Goal: Communication & Community: Participate in discussion

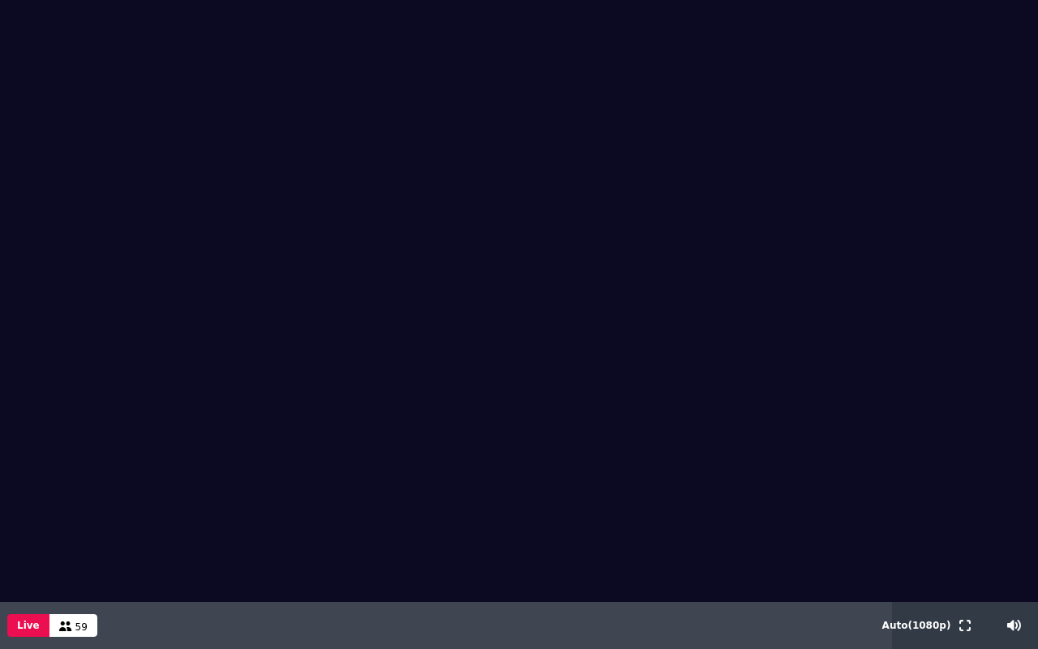
click at [975, 633] on div at bounding box center [965, 625] width 49 height 47
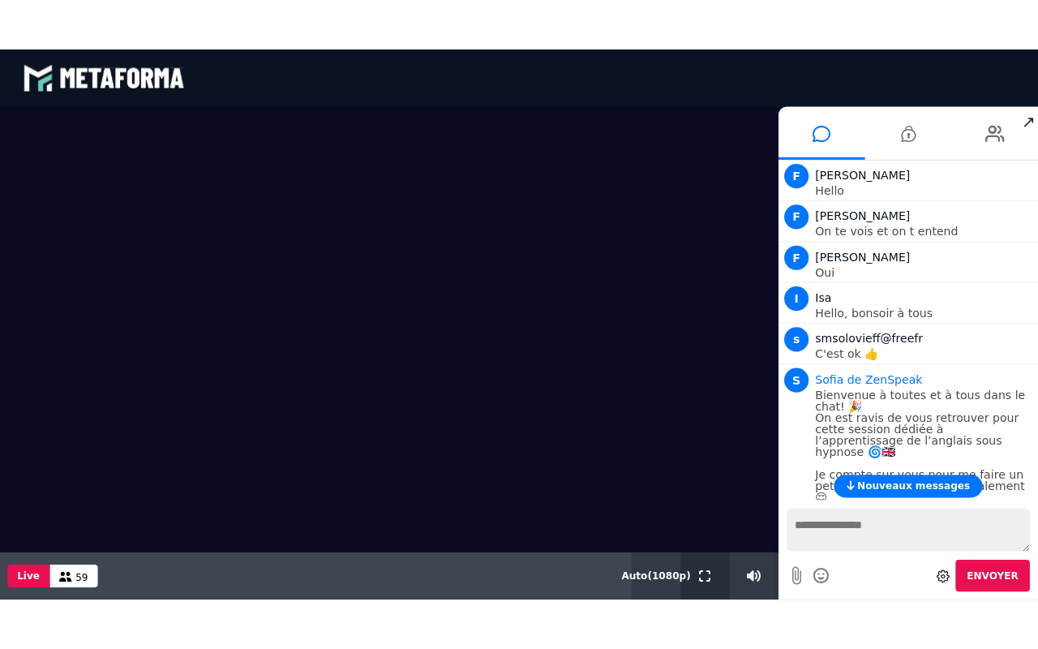
drag, startPoint x: 703, startPoint y: 568, endPoint x: 706, endPoint y: 628, distance: 60.1
click at [703, 568] on icon at bounding box center [700, 571] width 11 height 11
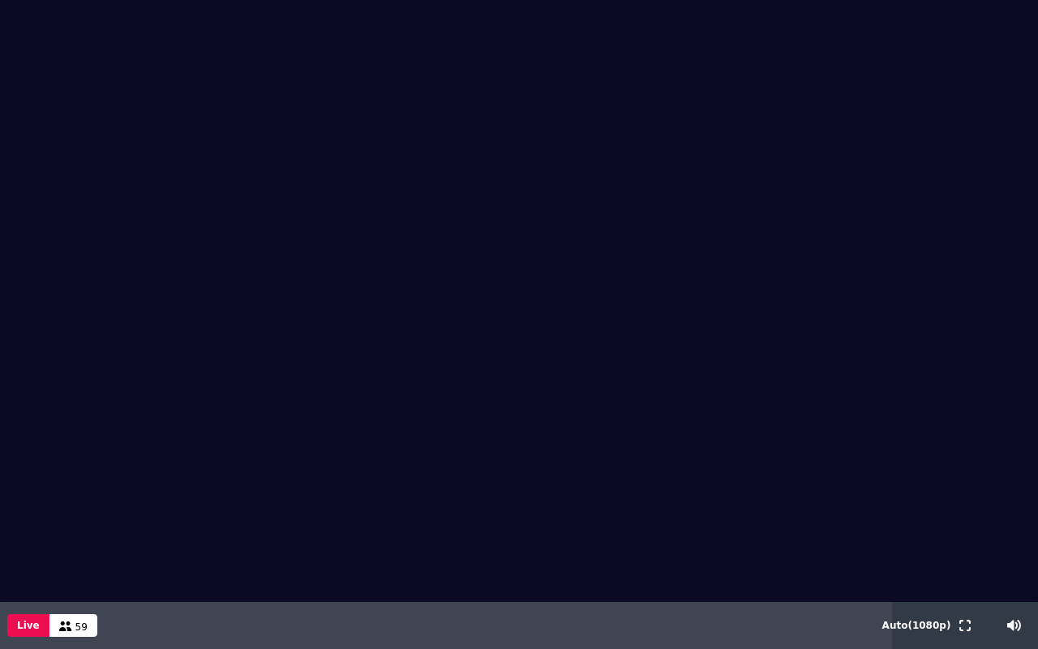
click at [706, 579] on video at bounding box center [519, 301] width 1038 height 602
drag, startPoint x: 706, startPoint y: 579, endPoint x: 582, endPoint y: 474, distance: 162.3
click at [582, 474] on video at bounding box center [519, 301] width 1038 height 602
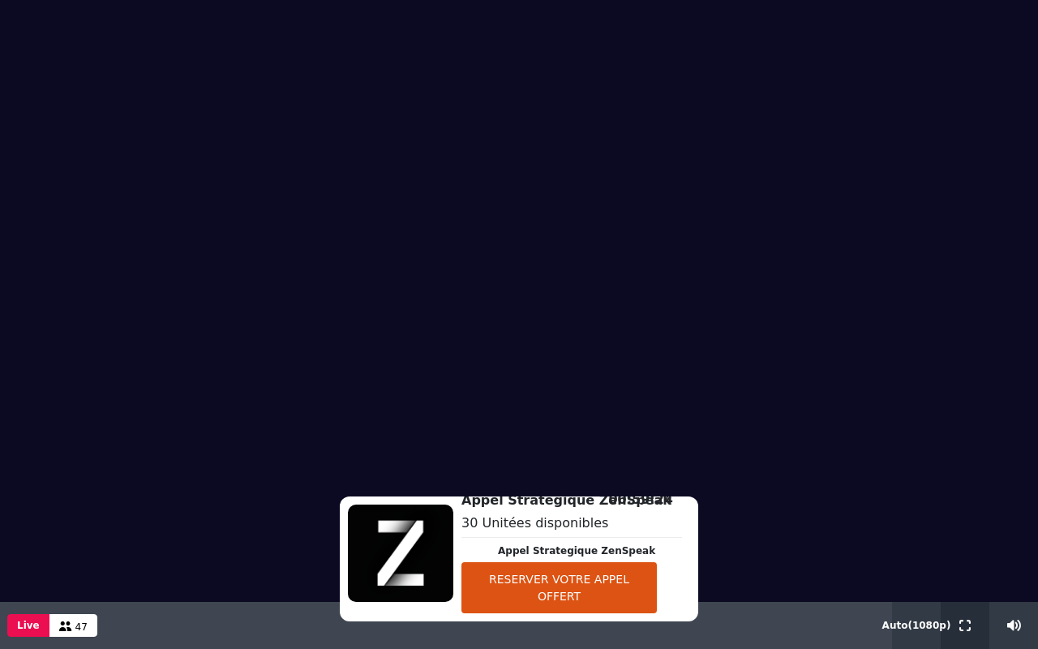
click at [968, 623] on icon at bounding box center [964, 625] width 11 height 11
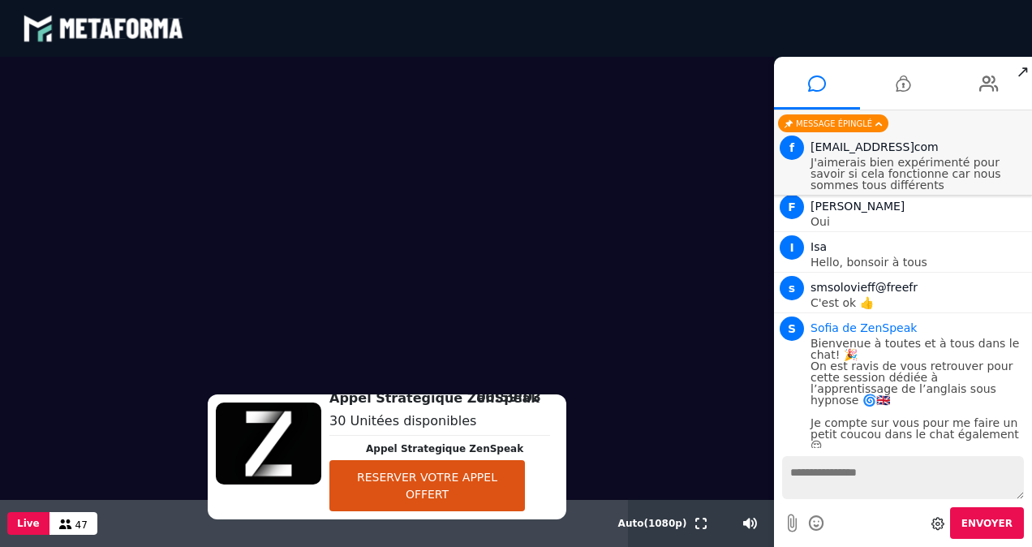
scroll to position [11061, 0]
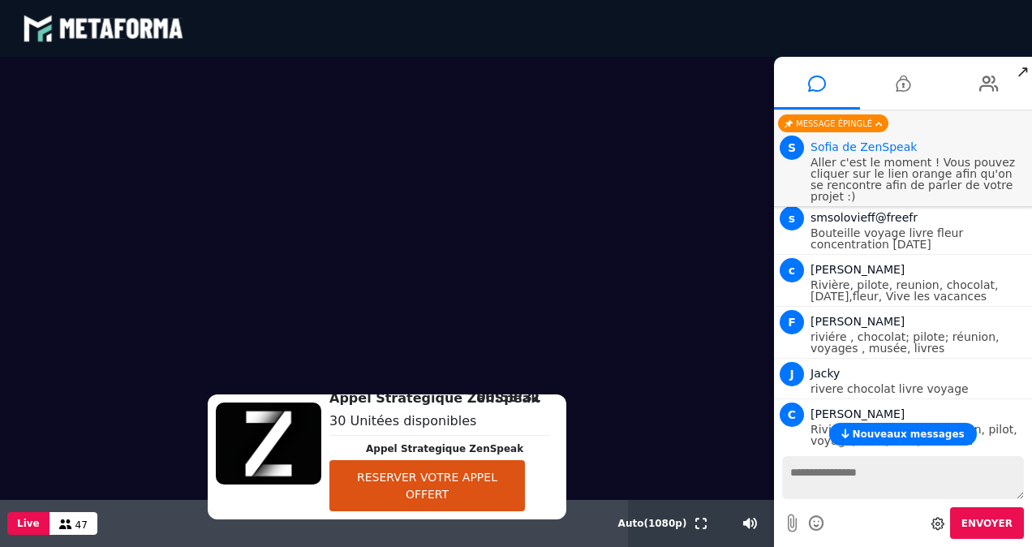
click at [479, 493] on button "RESERVER VOTRE APPEL OFFERT" at bounding box center [426, 485] width 195 height 51
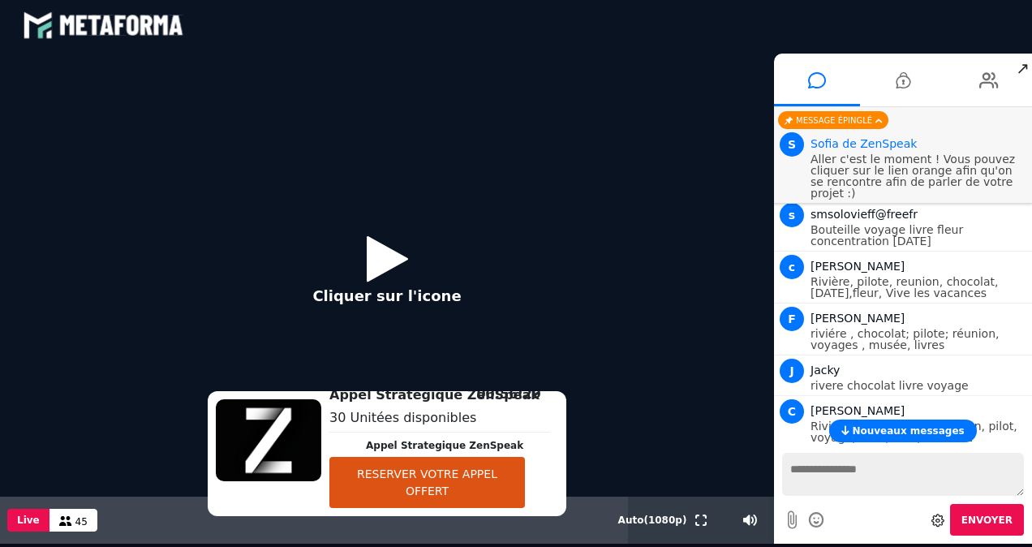
click at [500, 466] on button "RESERVER VOTRE APPEL OFFERT" at bounding box center [426, 482] width 195 height 51
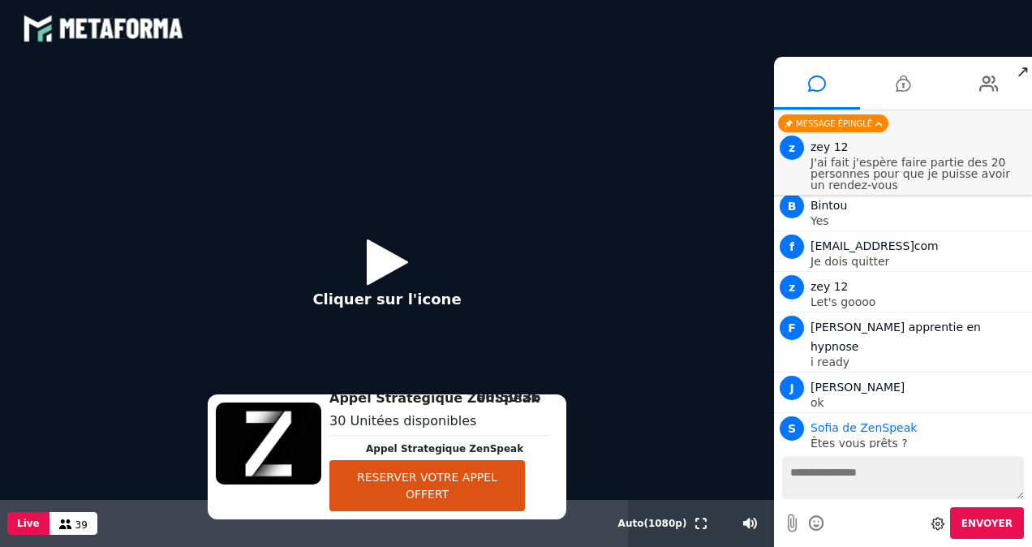
scroll to position [26218, 0]
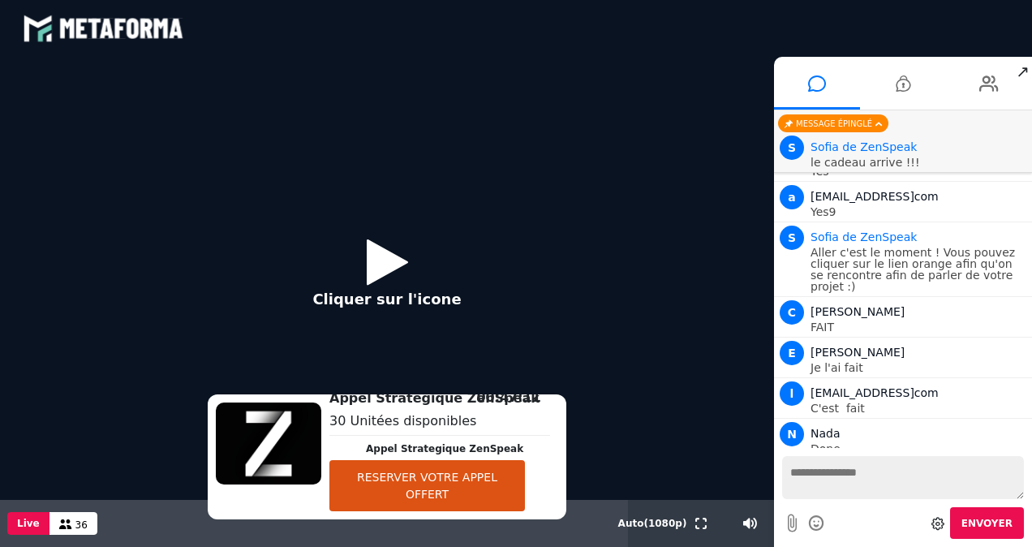
scroll to position [27298, 0]
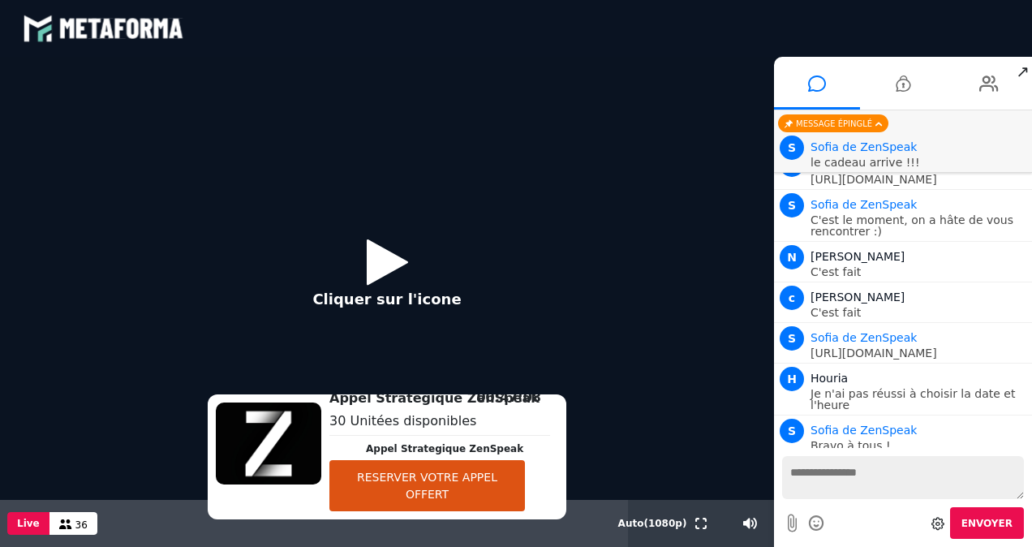
click at [388, 269] on icon at bounding box center [387, 261] width 41 height 53
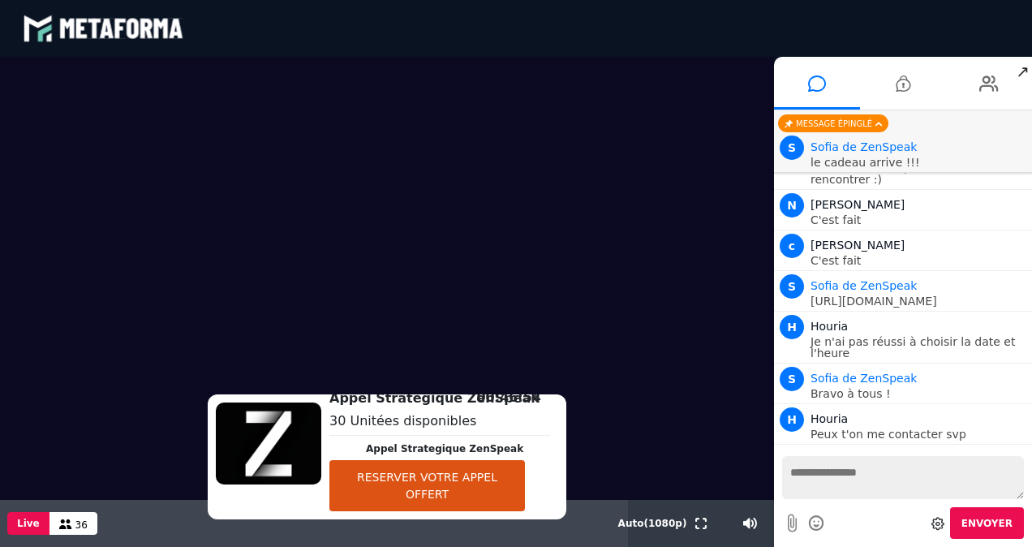
scroll to position [27339, 0]
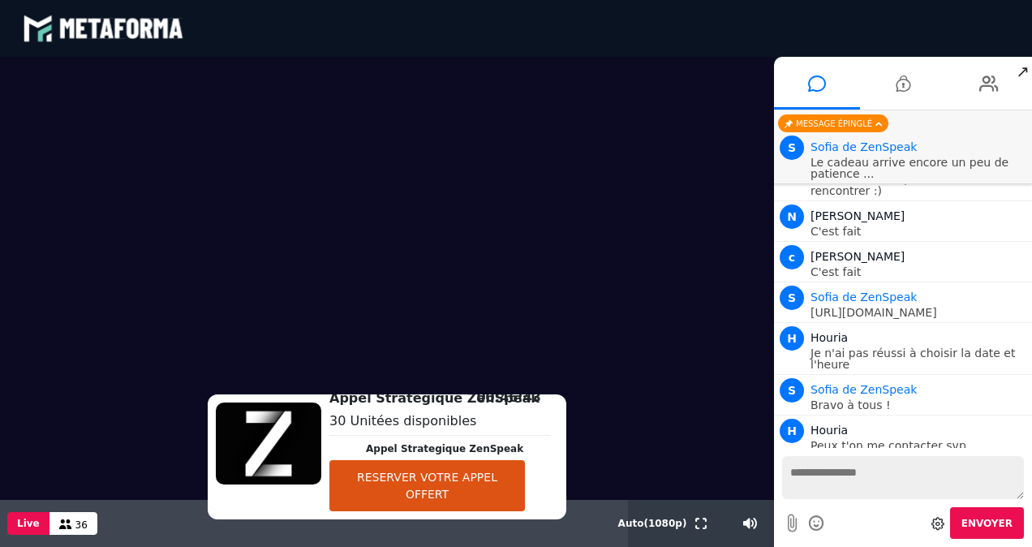
click at [1019, 65] on span "↗" at bounding box center [1022, 71] width 19 height 29
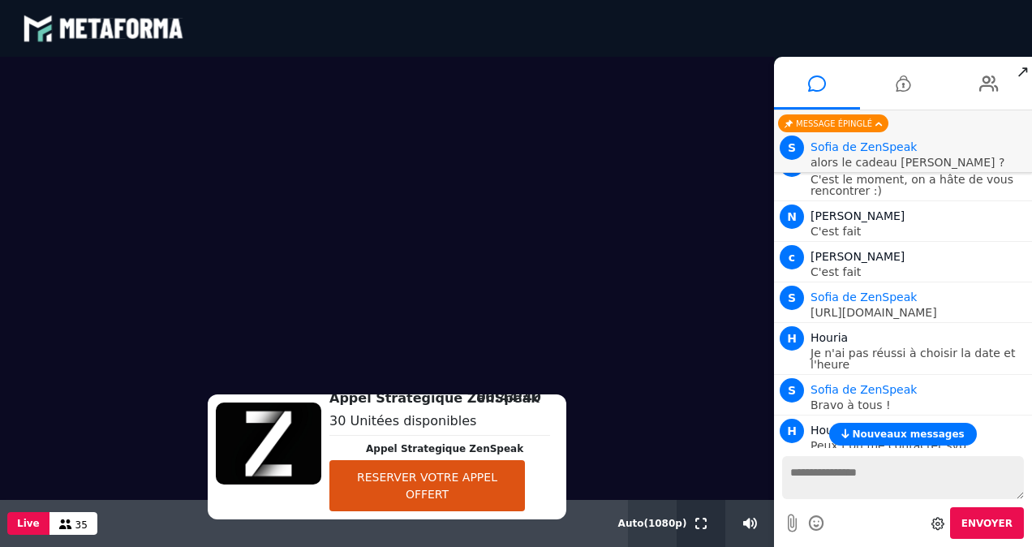
click at [702, 524] on icon at bounding box center [700, 522] width 11 height 11
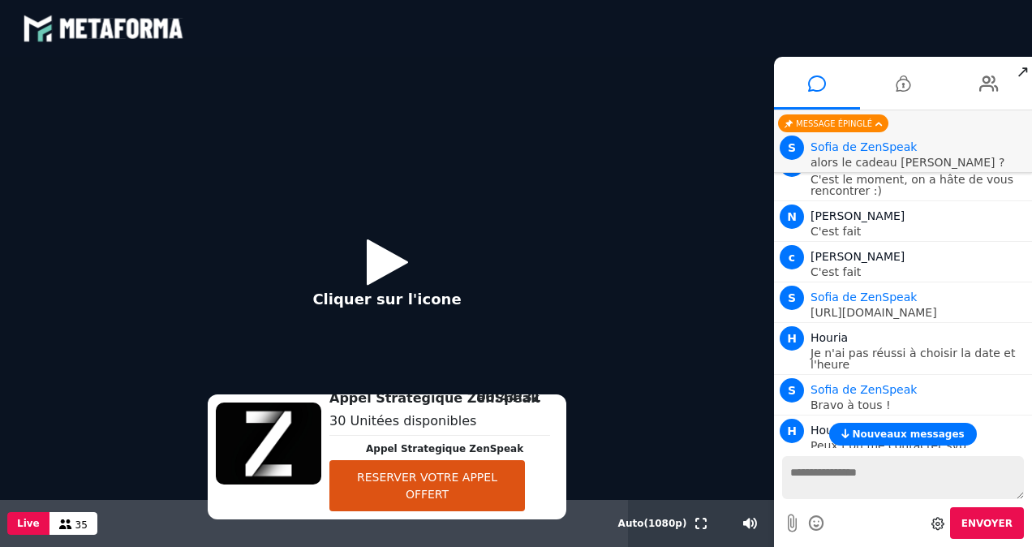
scroll to position [27395, 0]
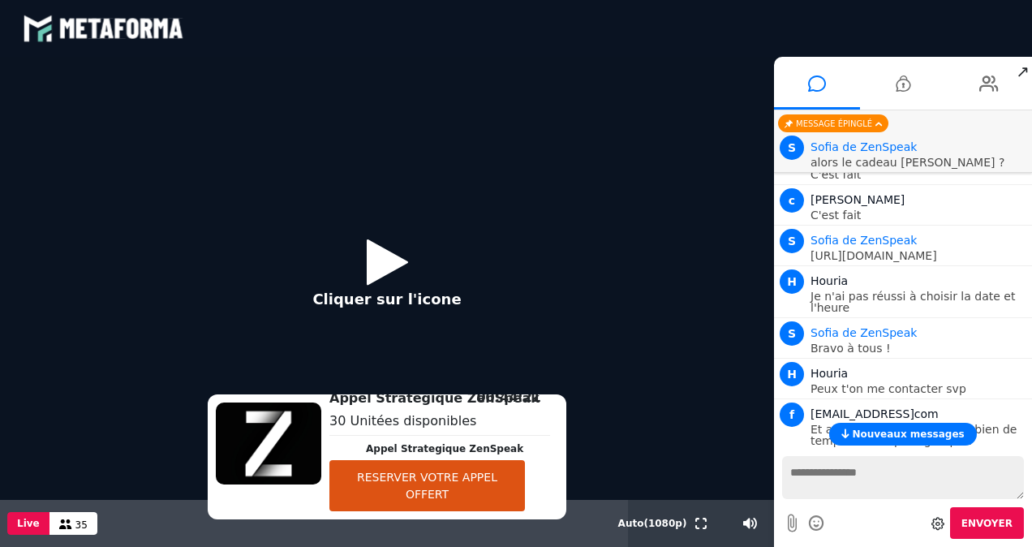
click at [380, 243] on icon at bounding box center [387, 261] width 41 height 53
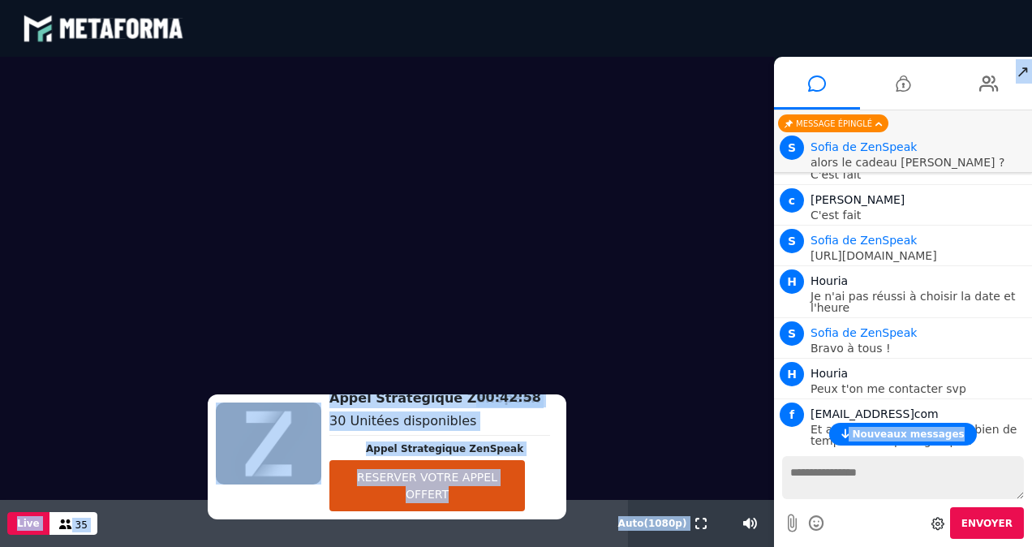
drag, startPoint x: 1027, startPoint y: 427, endPoint x: 1034, endPoint y: 451, distance: 25.4
click at [1032, 451] on html "blastream met_channel-7e4928fc106493db7c46f27bdb984c91 fr en fr Scène Compte li…" at bounding box center [516, 273] width 1032 height 547
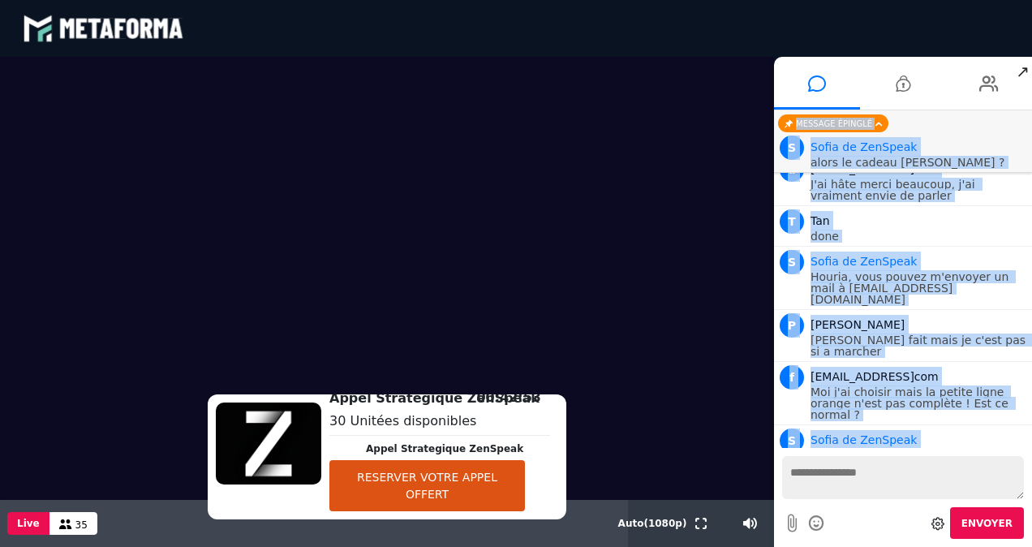
scroll to position [27945, 0]
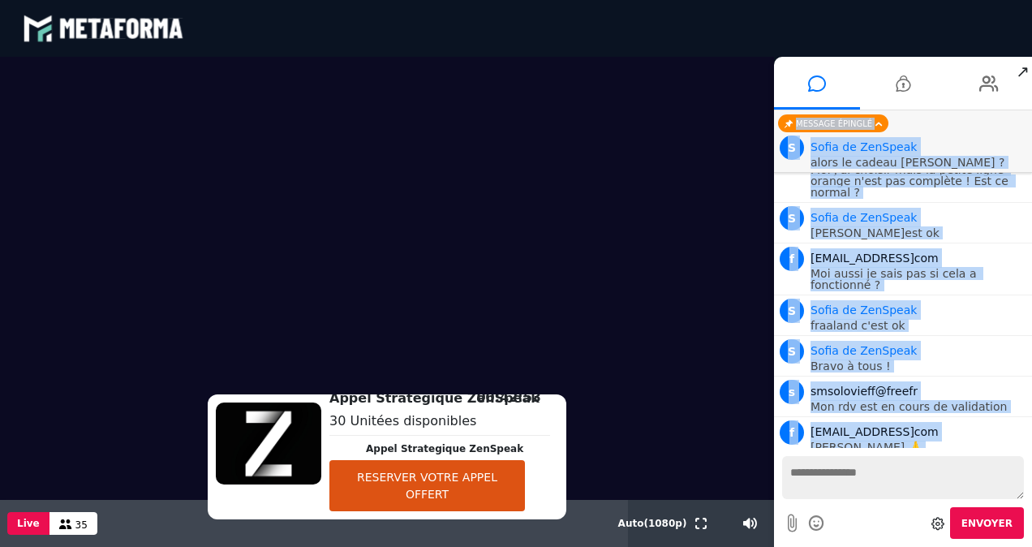
drag, startPoint x: 1028, startPoint y: 430, endPoint x: 1022, endPoint y: 464, distance: 34.7
click at [1022, 464] on div "Nouveaux messages F FRANCOIS TADEU Hello F FRANCOIS TADEU On te vois et on t en…" at bounding box center [903, 328] width 258 height 436
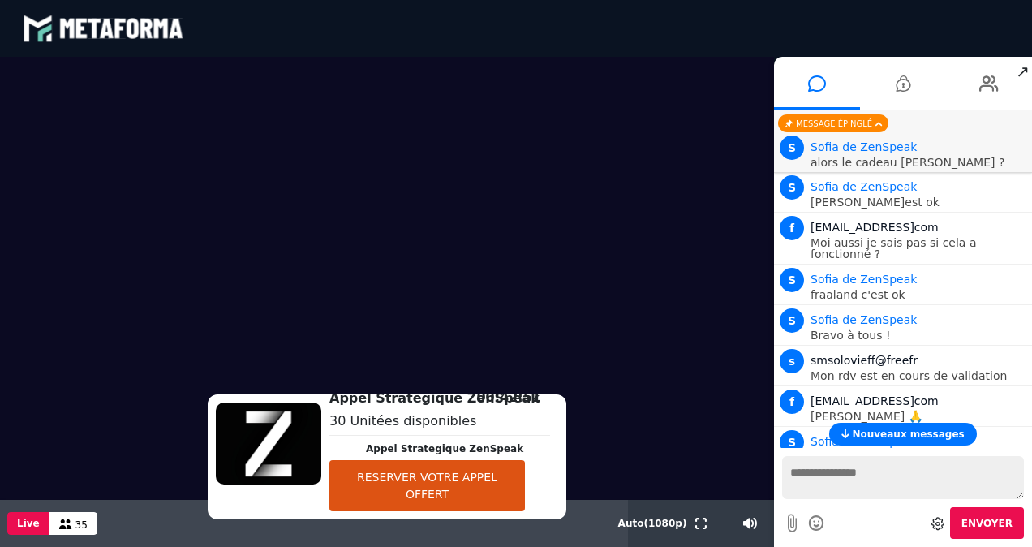
click at [1010, 434] on div "Nouveaux messages" at bounding box center [903, 434] width 258 height 23
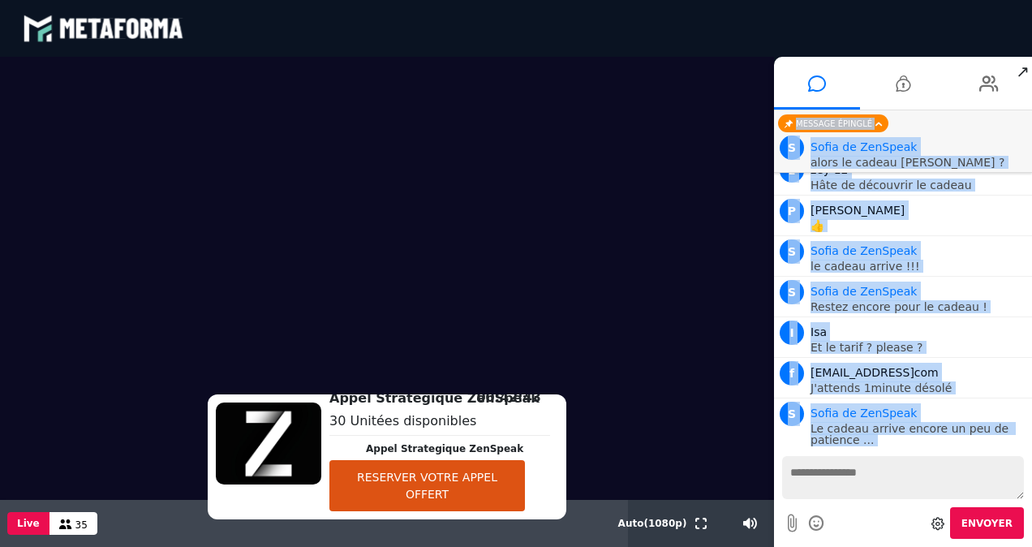
scroll to position [28506, 0]
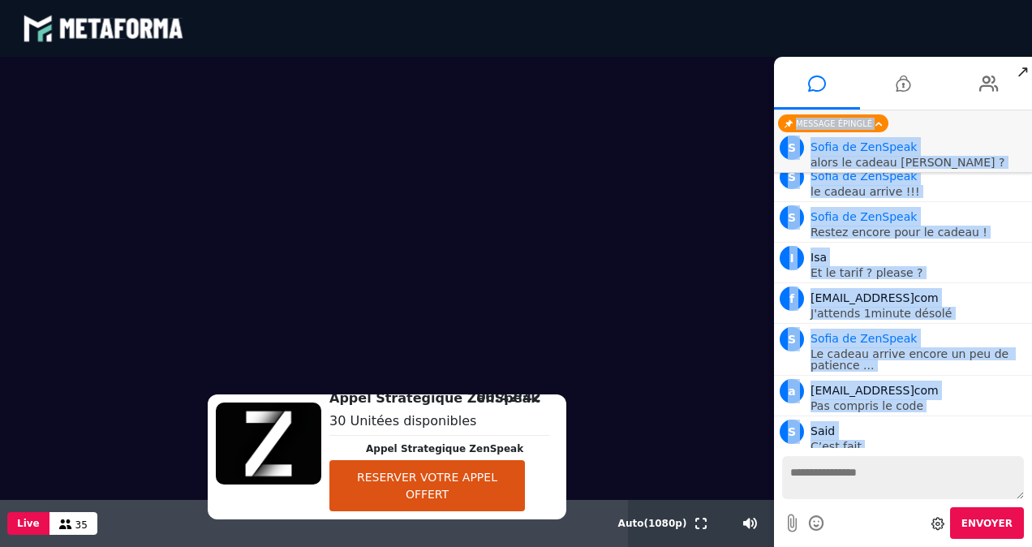
drag, startPoint x: 1030, startPoint y: 435, endPoint x: 1029, endPoint y: 446, distance: 11.4
click at [1029, 446] on div "Nouveaux messages F FRANCOIS TADEU Hello F FRANCOIS TADEU On te vois et on t en…" at bounding box center [903, 278] width 258 height 337
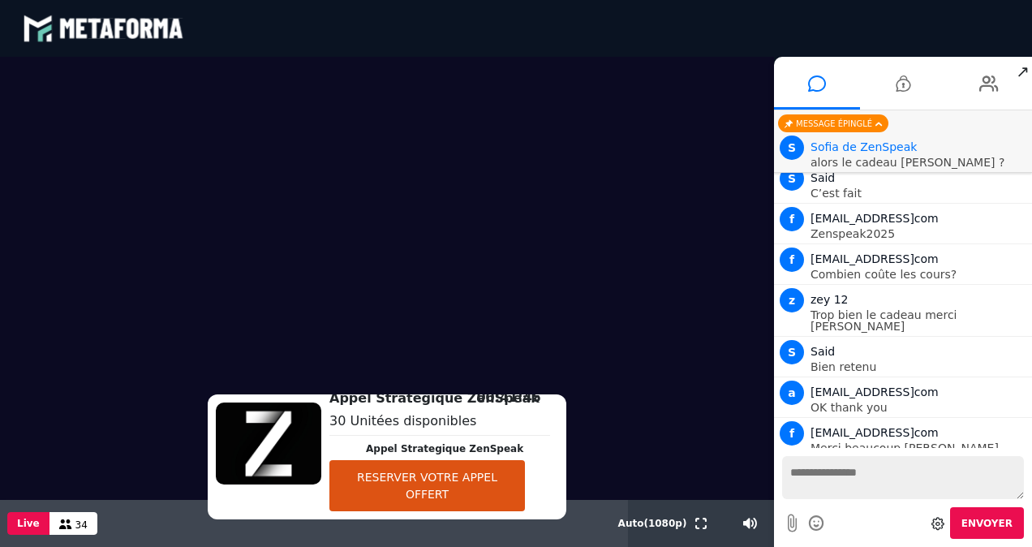
scroll to position [28798, 0]
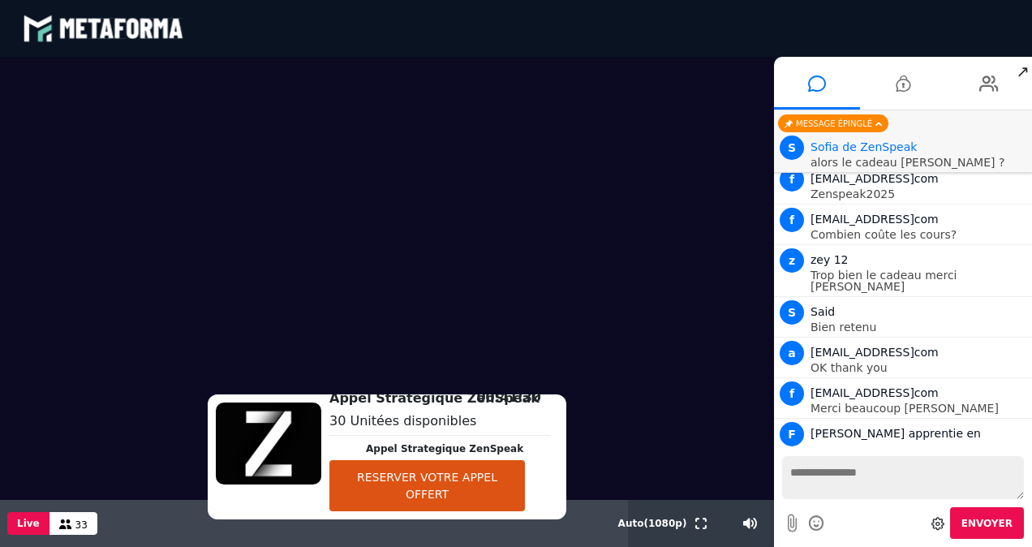
click at [906, 479] on textarea at bounding box center [903, 477] width 242 height 43
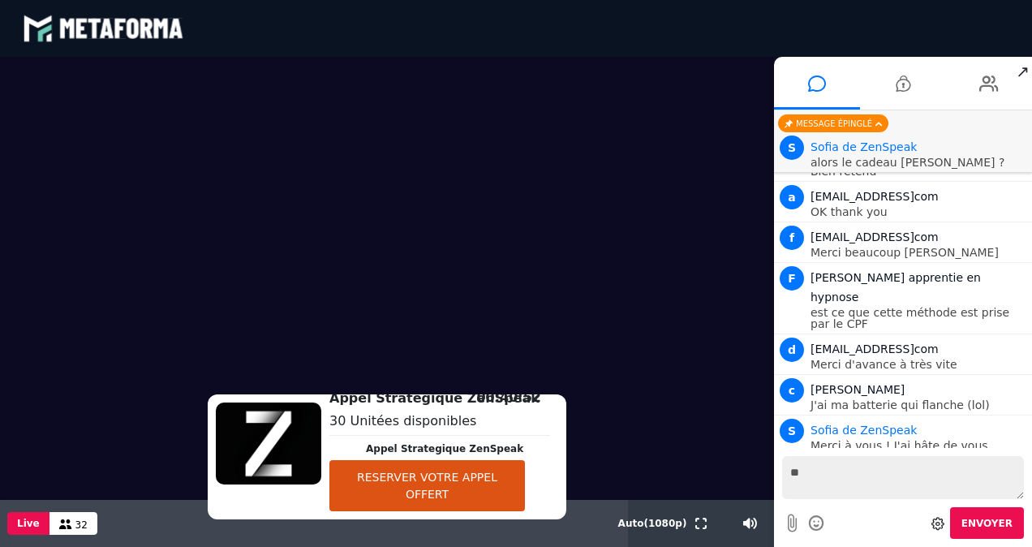
scroll to position [28994, 0]
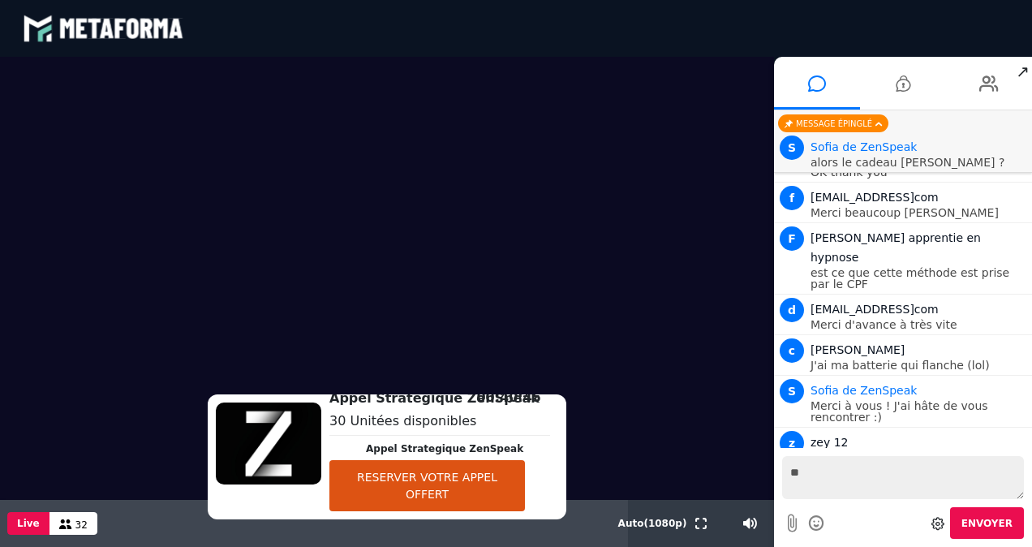
type textarea "*"
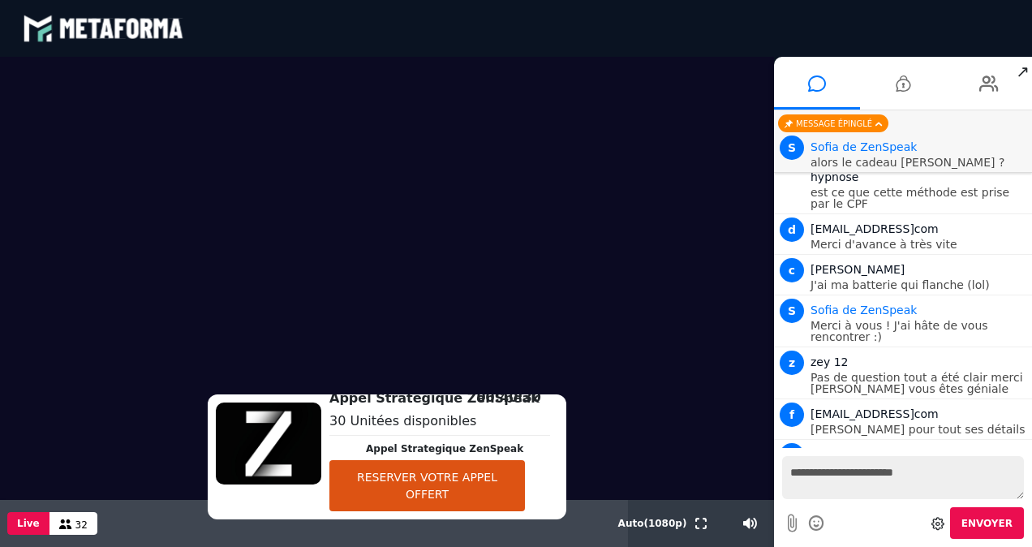
scroll to position [29115, 0]
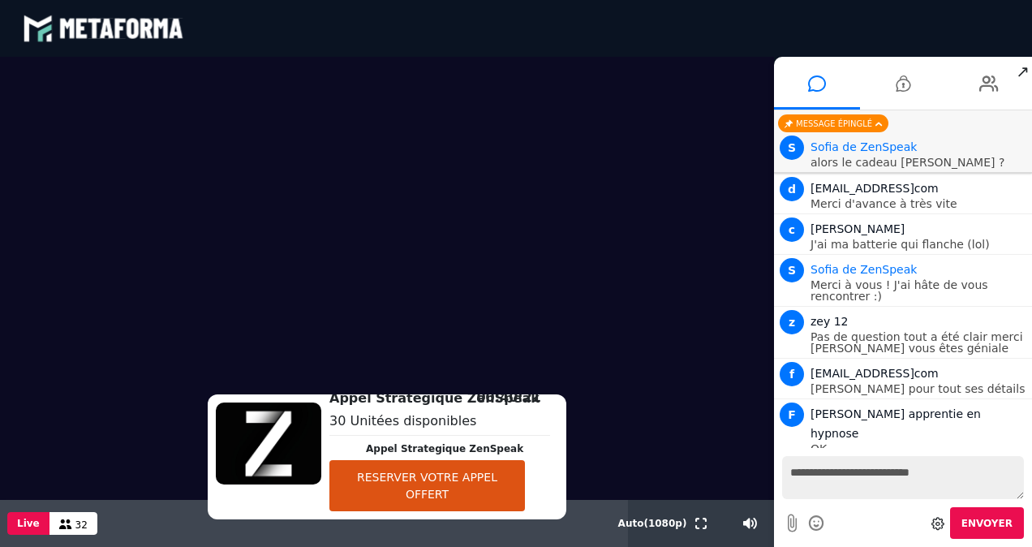
type textarea "**********"
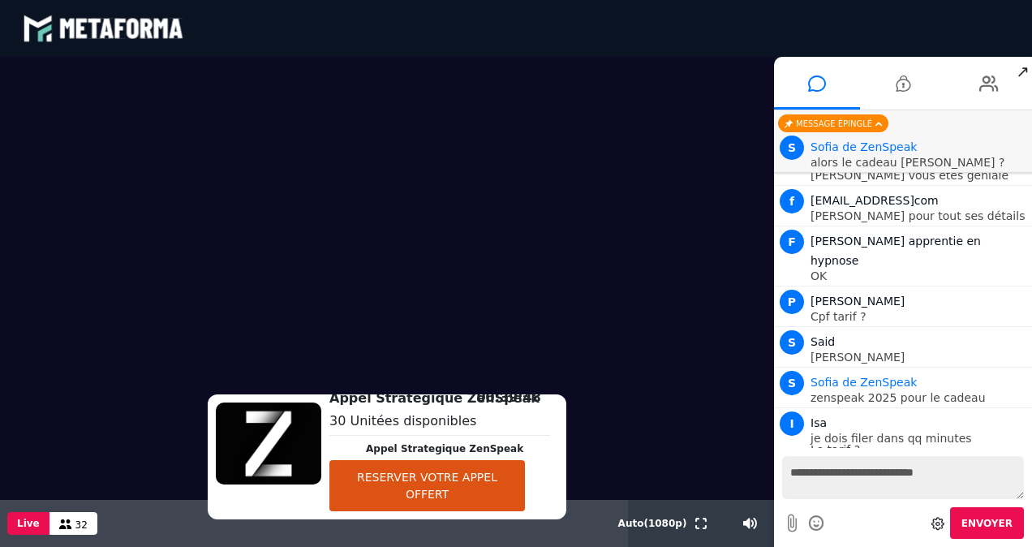
scroll to position [29327, 0]
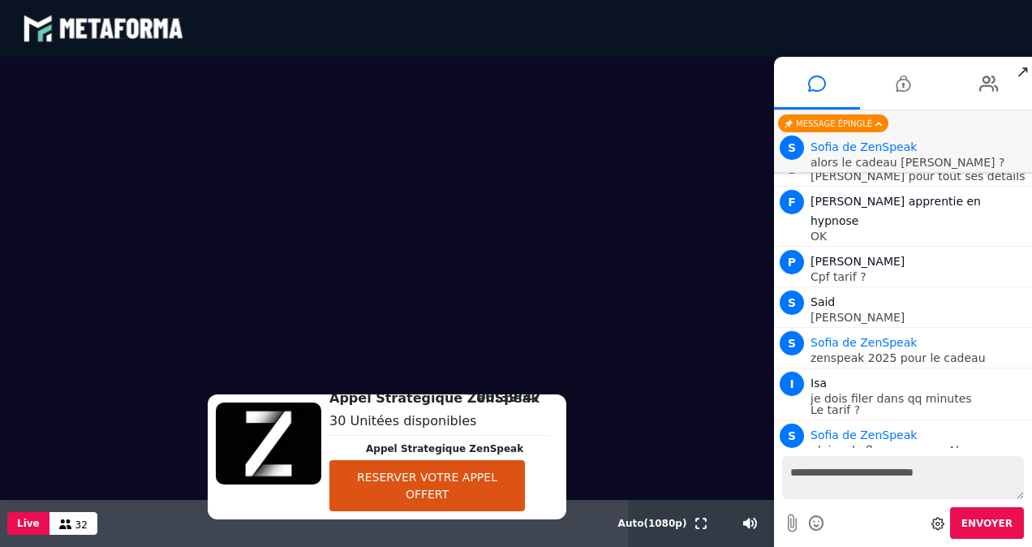
click at [861, 482] on textarea "**********" at bounding box center [903, 477] width 242 height 43
type textarea "**"
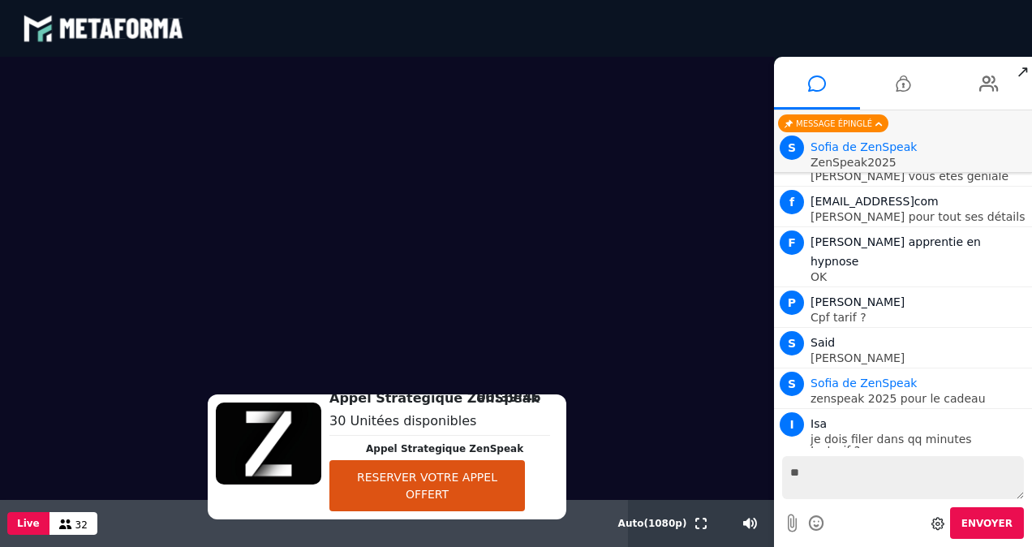
scroll to position [29368, 0]
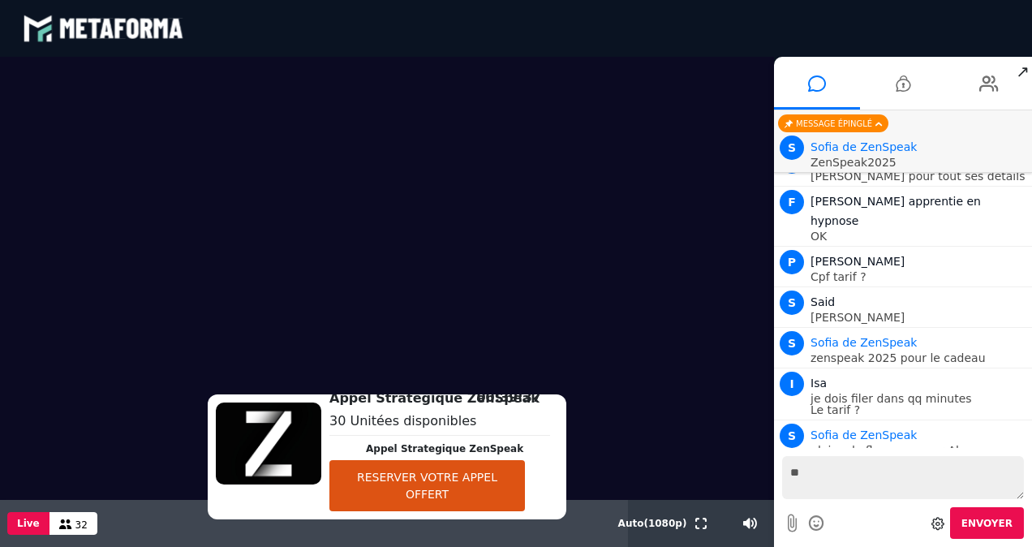
click at [827, 480] on textarea "**" at bounding box center [903, 477] width 242 height 43
type textarea "**********"
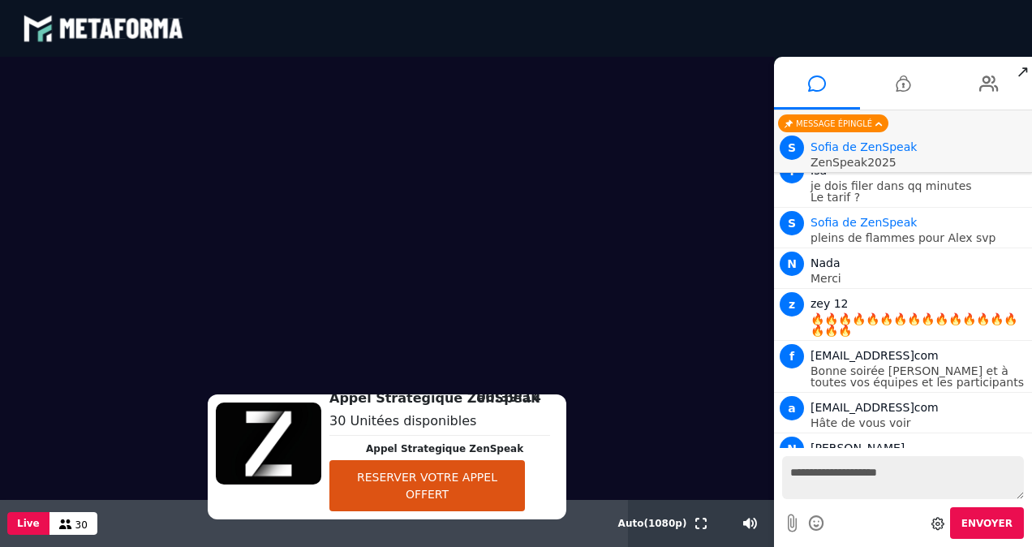
scroll to position [29621, 0]
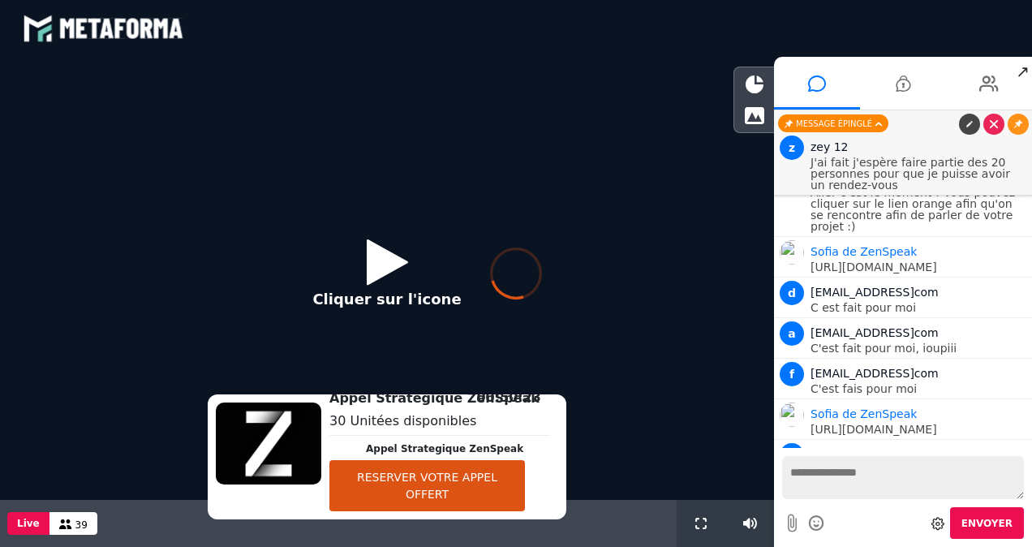
scroll to position [2098, 0]
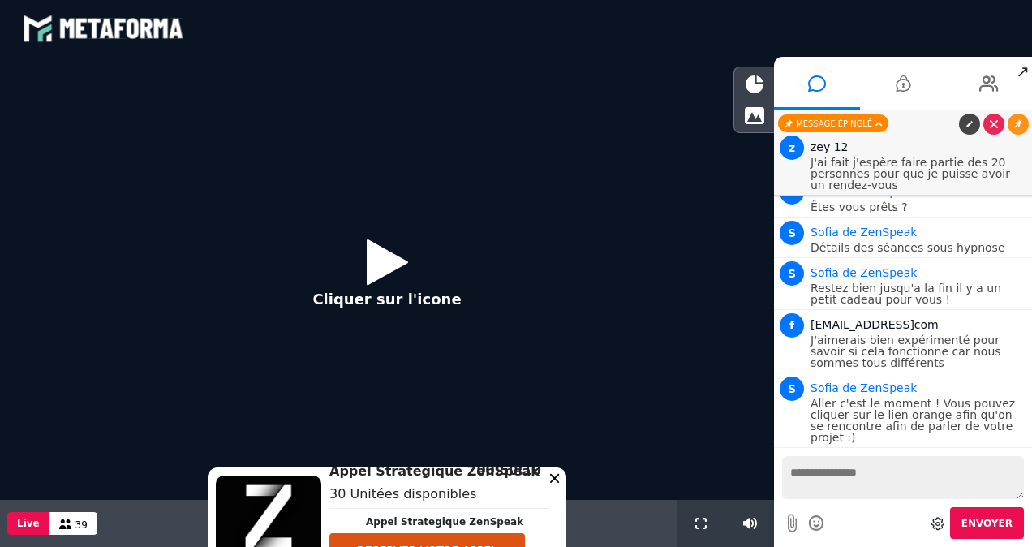
click at [550, 477] on icon at bounding box center [554, 477] width 9 height 9
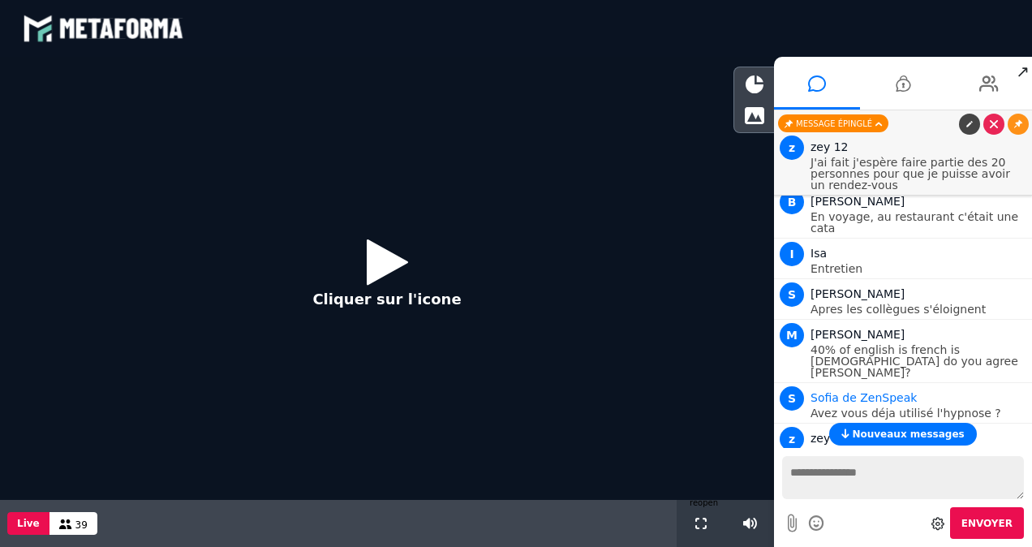
scroll to position [2190, 0]
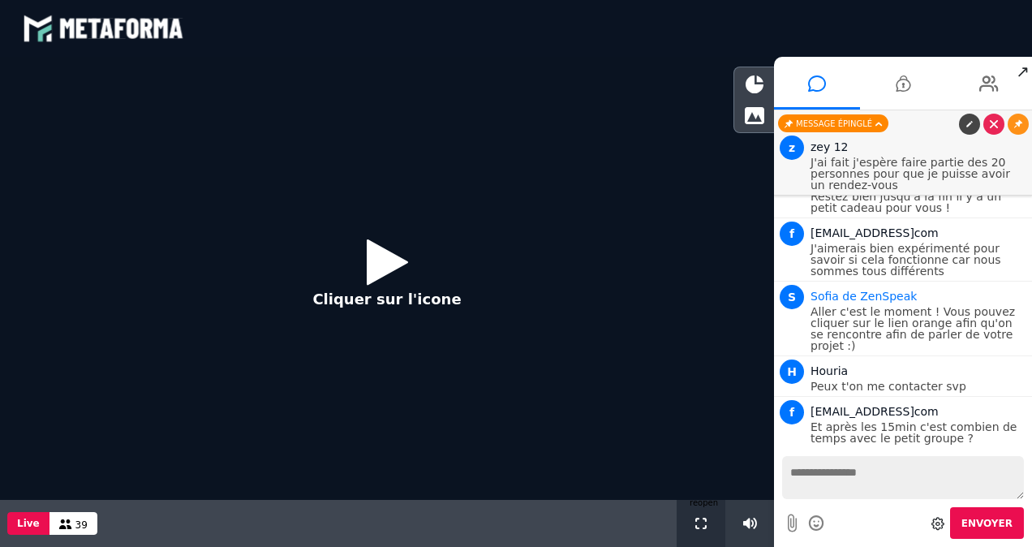
drag, startPoint x: 695, startPoint y: 517, endPoint x: 698, endPoint y: 577, distance: 60.1
click at [695, 517] on icon at bounding box center [700, 522] width 11 height 11
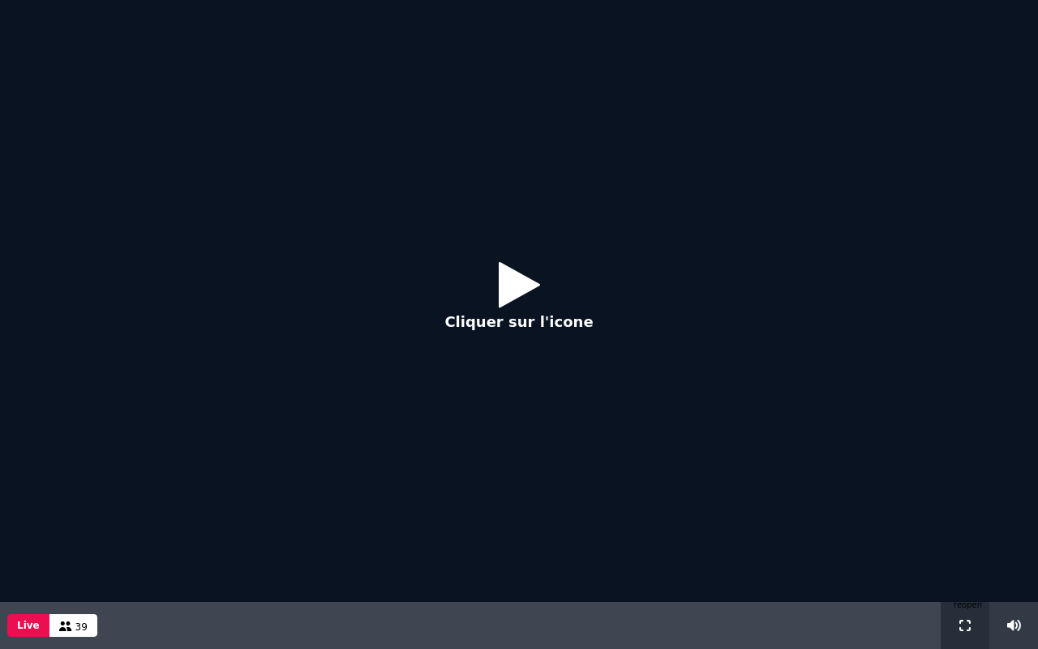
click at [963, 546] on icon at bounding box center [964, 625] width 11 height 11
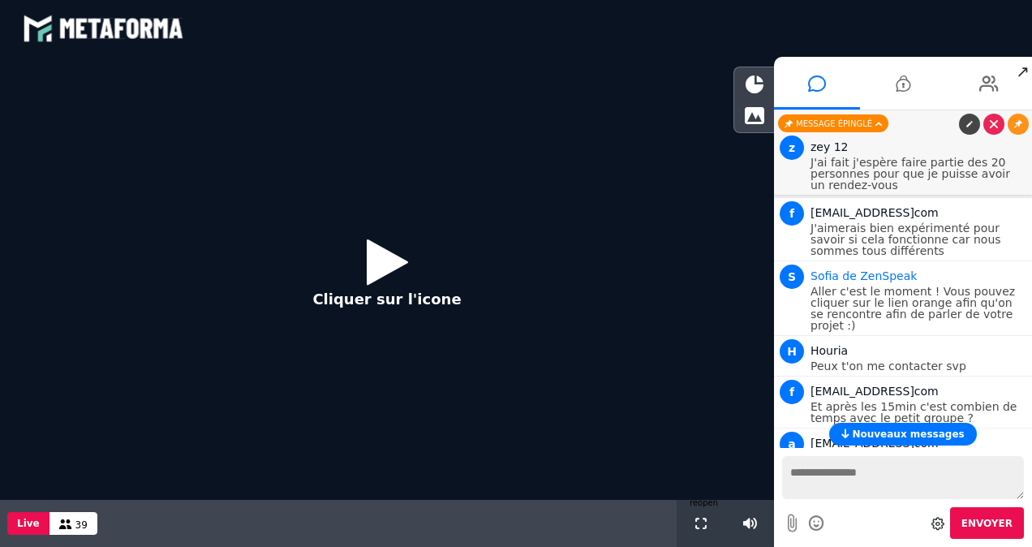
click at [1023, 75] on span "↗" at bounding box center [1022, 71] width 19 height 29
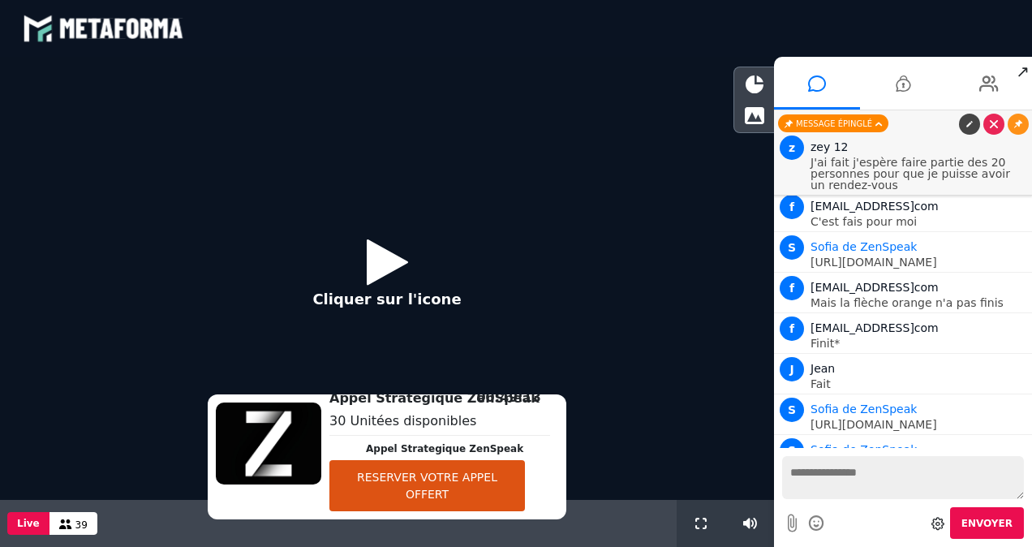
scroll to position [2053, 0]
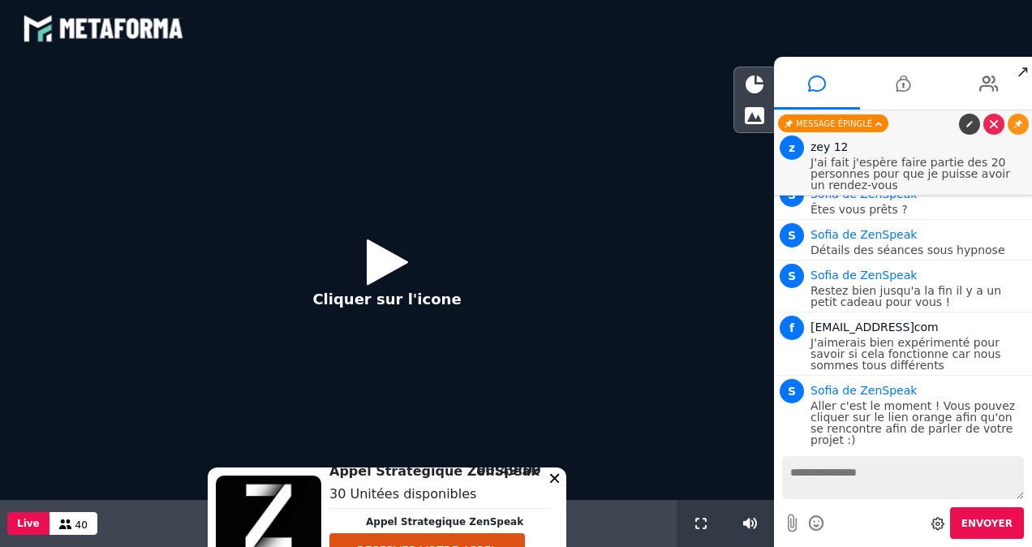
click at [626, 397] on div "Cliquer sur l'icone" at bounding box center [387, 278] width 774 height 443
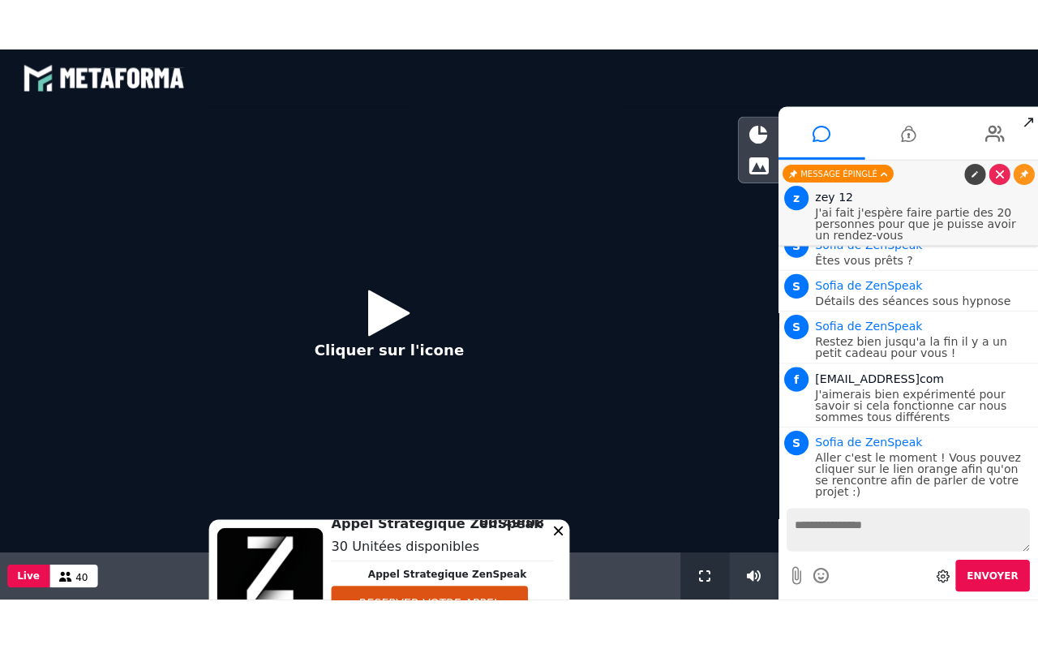
drag, startPoint x: 697, startPoint y: 576, endPoint x: 701, endPoint y: 636, distance: 60.1
click at [697, 546] on icon at bounding box center [700, 571] width 11 height 11
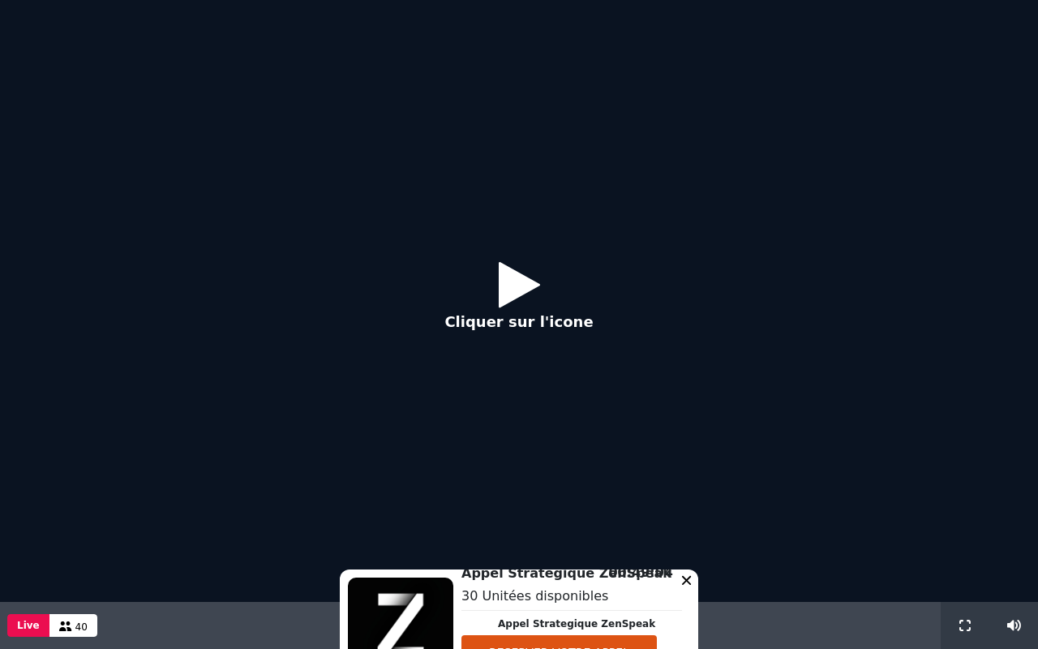
click at [526, 277] on icon at bounding box center [519, 284] width 41 height 53
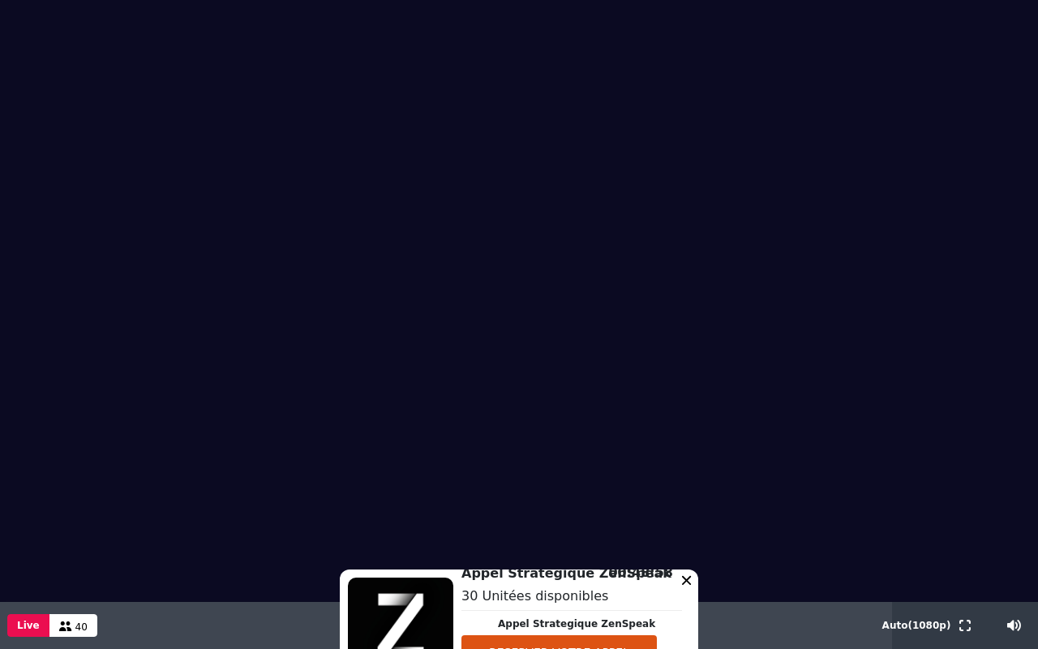
click at [682, 546] on icon at bounding box center [686, 579] width 9 height 9
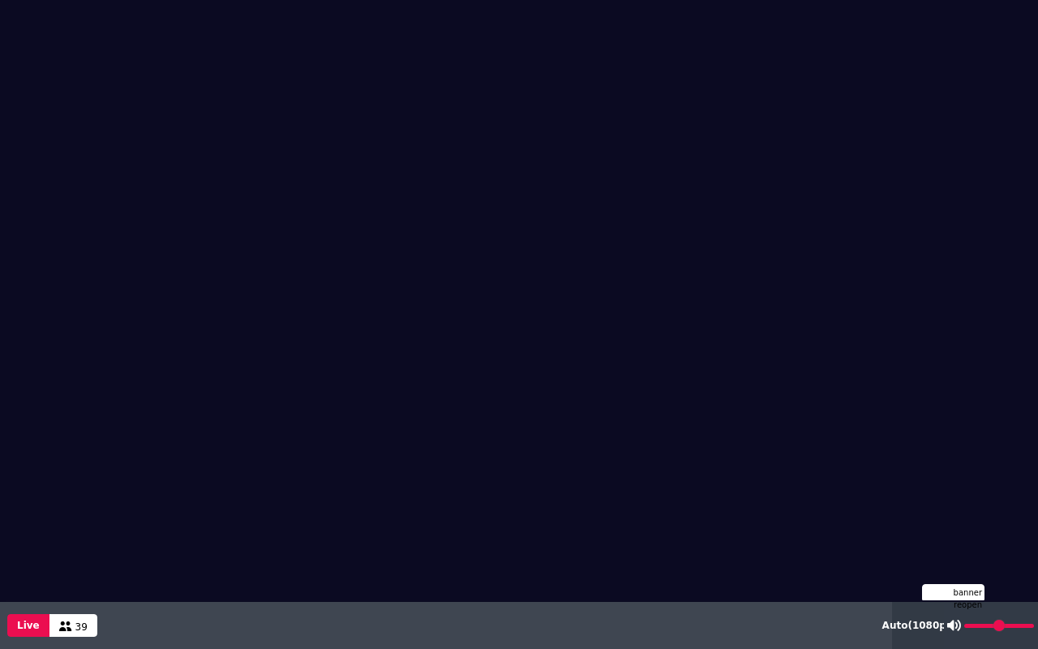
drag, startPoint x: 1017, startPoint y: 624, endPoint x: 1037, endPoint y: 622, distance: 20.3
click at [1031, 546] on input "range" at bounding box center [999, 626] width 70 height 4
click at [427, 418] on video at bounding box center [519, 256] width 1038 height 513
click at [962, 546] on icon at bounding box center [964, 625] width 11 height 11
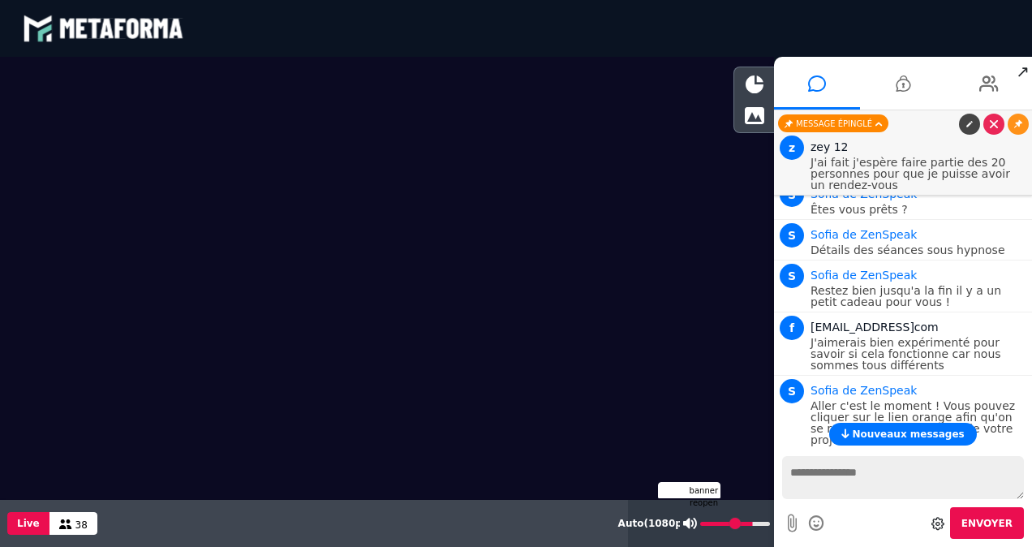
click at [749, 525] on input "range" at bounding box center [735, 523] width 70 height 4
click at [1023, 72] on span "↗" at bounding box center [1022, 71] width 19 height 29
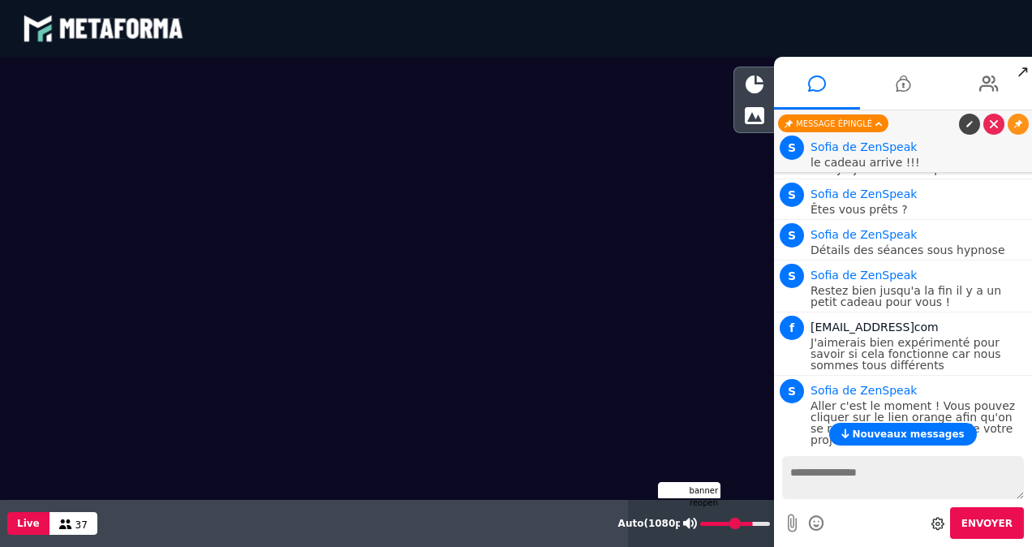
type input "***"
drag, startPoint x: 746, startPoint y: 520, endPoint x: 780, endPoint y: 537, distance: 38.1
click at [770, 526] on input "range" at bounding box center [735, 523] width 70 height 4
click at [780, 537] on div "Envoyer" at bounding box center [903, 497] width 258 height 99
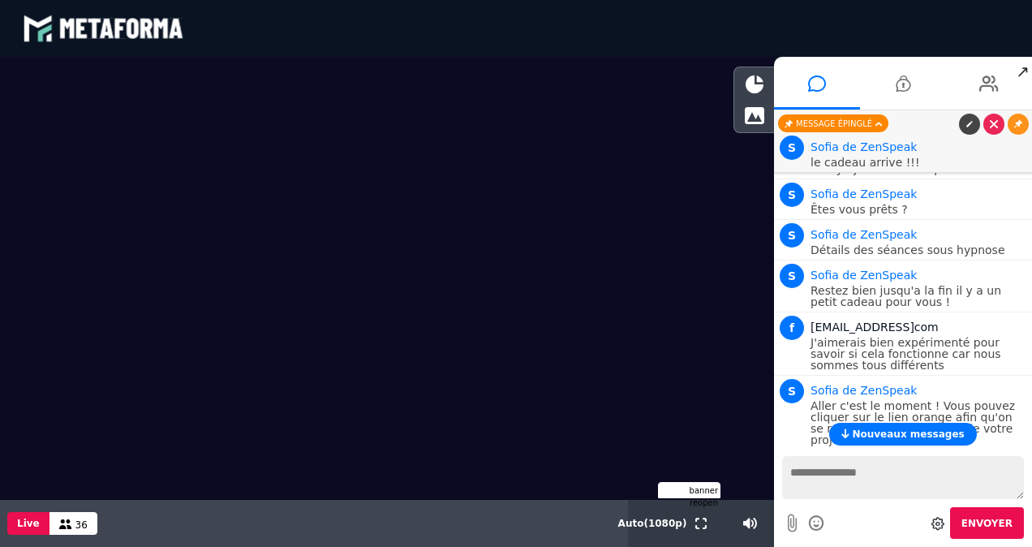
click at [910, 483] on textarea at bounding box center [903, 477] width 242 height 43
type textarea "*****"
click at [831, 477] on textarea "*****" at bounding box center [903, 477] width 242 height 43
type textarea "**********"
